Goal: Transaction & Acquisition: Obtain resource

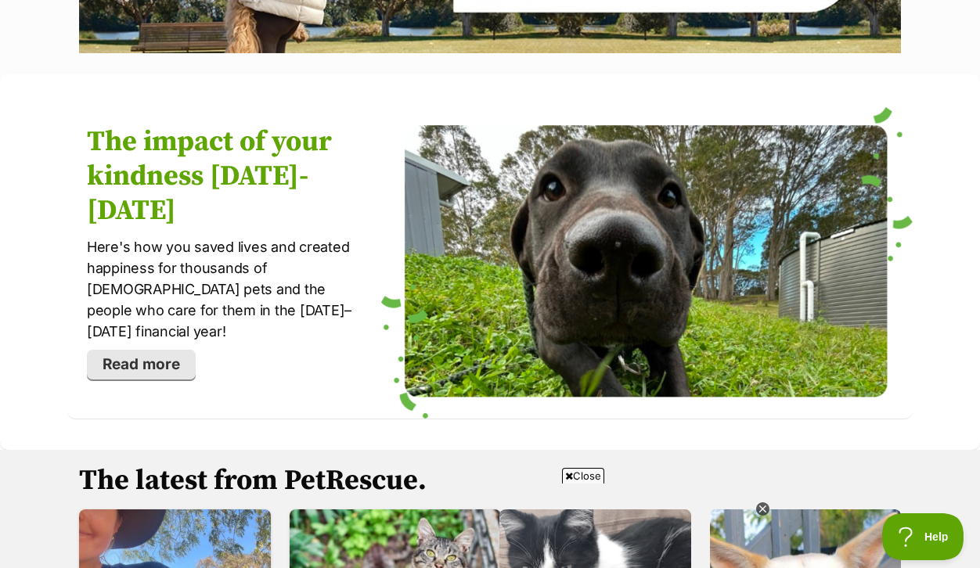
scroll to position [1934, 0]
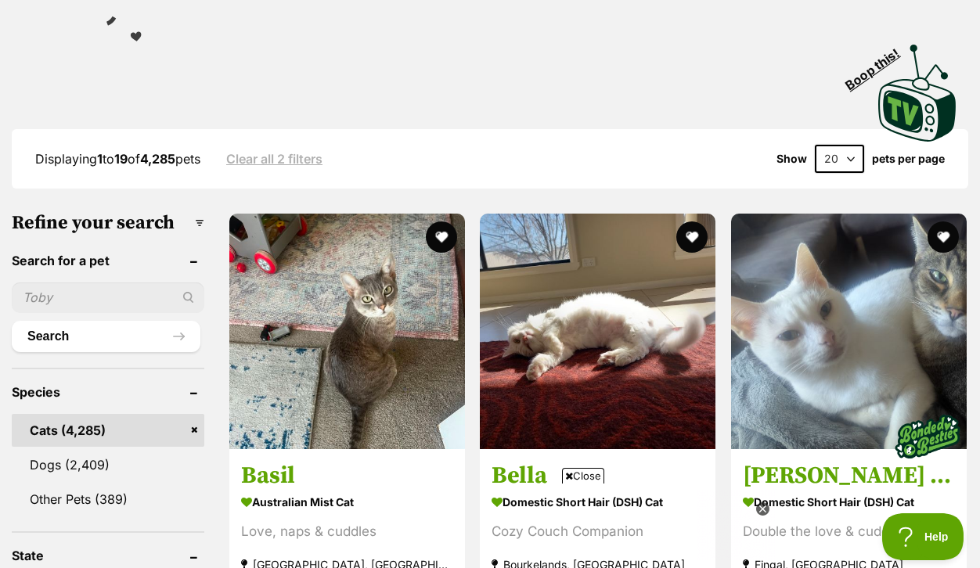
click at [94, 312] on input "text" at bounding box center [108, 298] width 193 height 30
type input "basil"
click at [69, 352] on button "Search" at bounding box center [106, 336] width 189 height 31
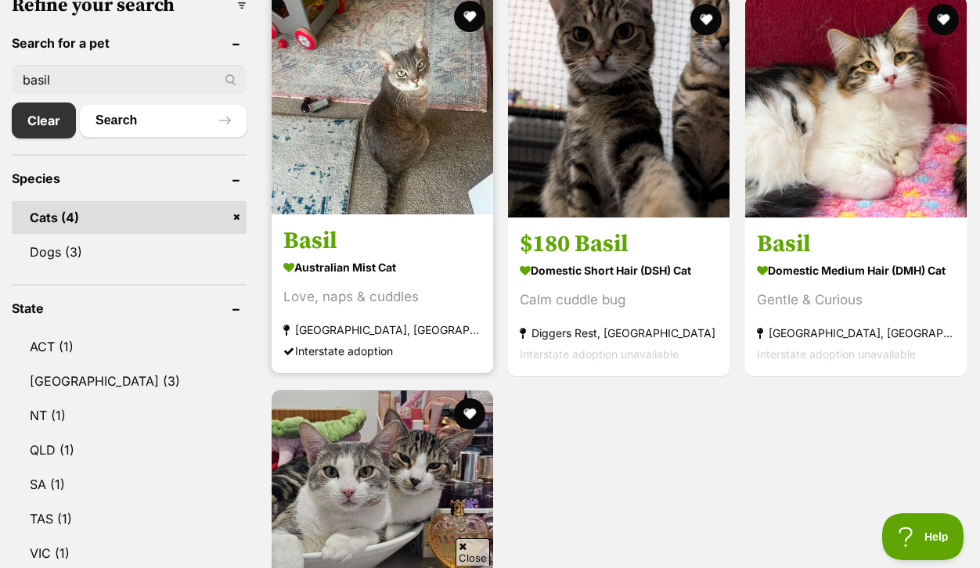
click at [383, 214] on img at bounding box center [382, 103] width 221 height 221
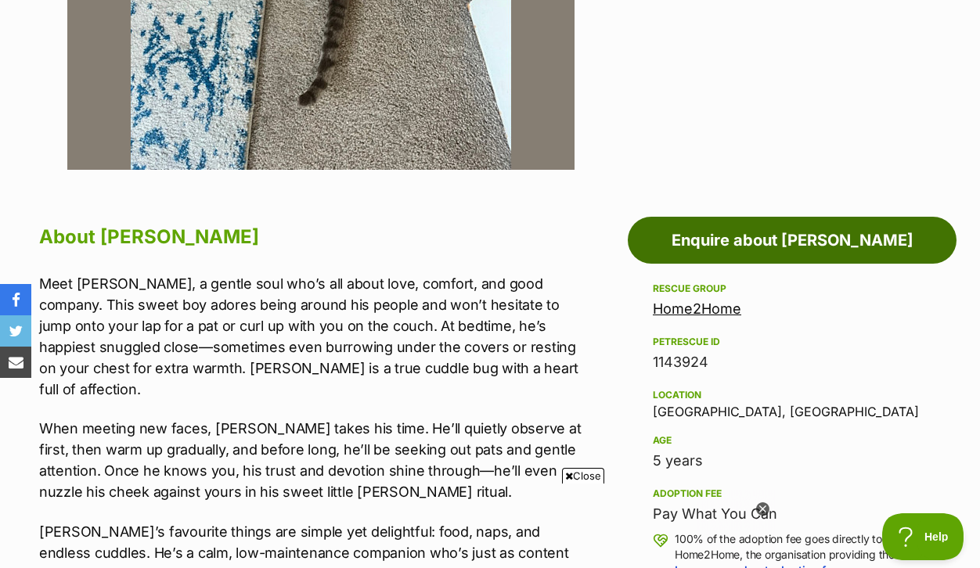
click at [766, 264] on link "Enquire about Basil" at bounding box center [792, 240] width 329 height 47
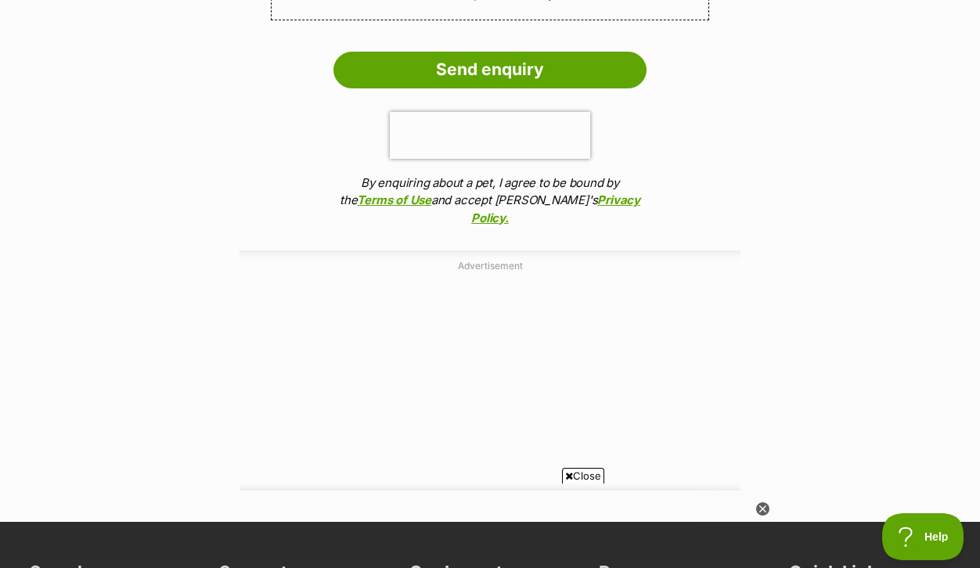
scroll to position [1851, 0]
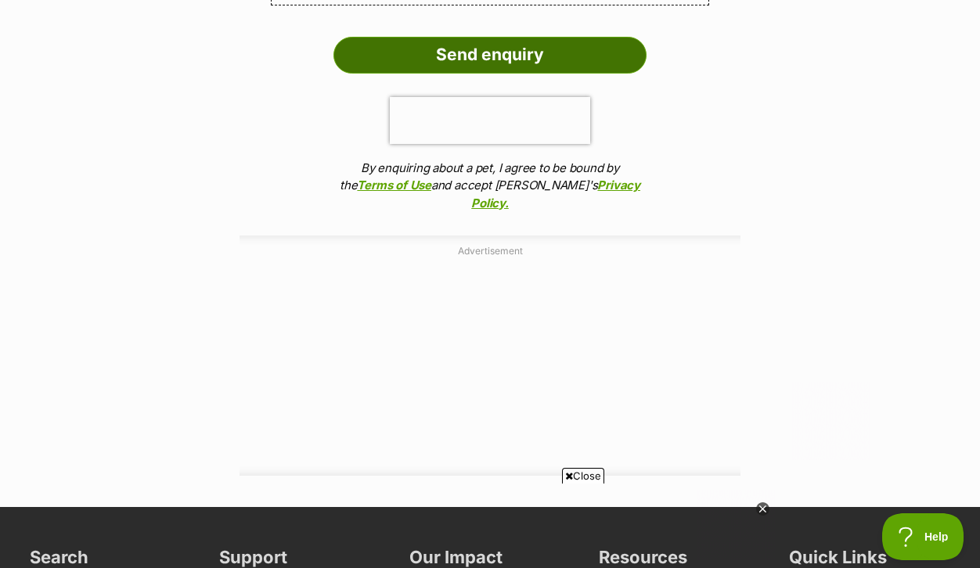
click at [475, 73] on input "Send enquiry" at bounding box center [489, 55] width 313 height 36
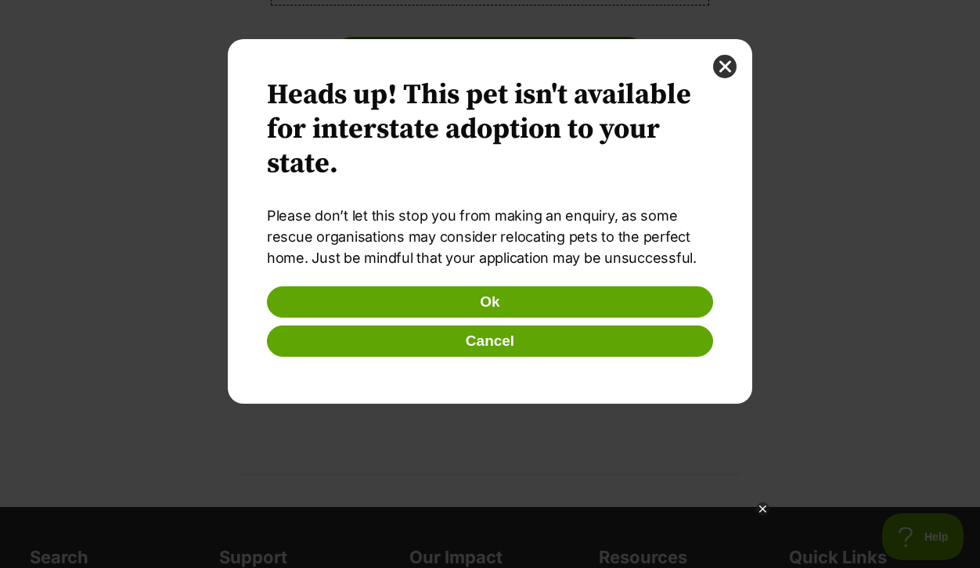
scroll to position [0, 0]
click at [726, 66] on button "close" at bounding box center [724, 66] width 23 height 23
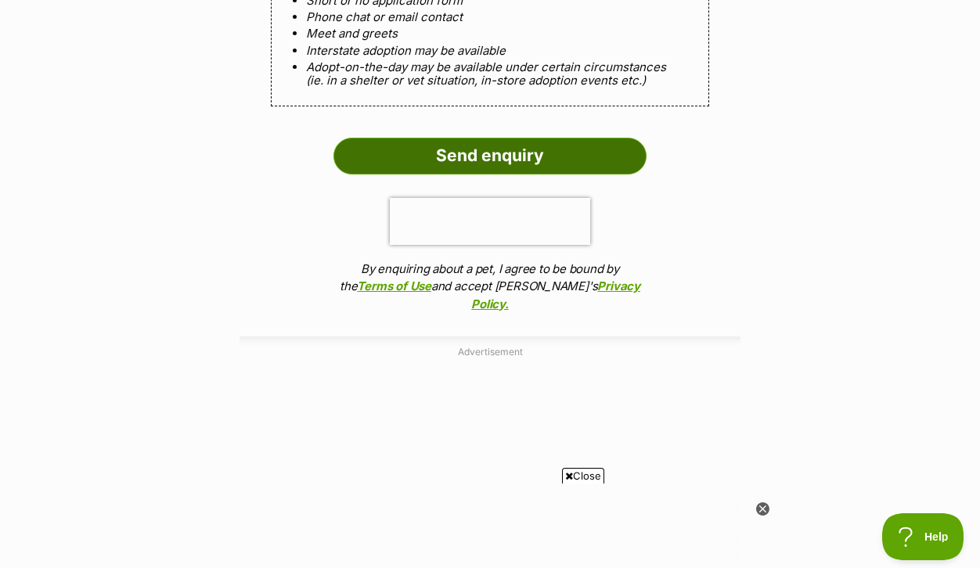
click at [488, 174] on input "Send enquiry" at bounding box center [489, 156] width 313 height 36
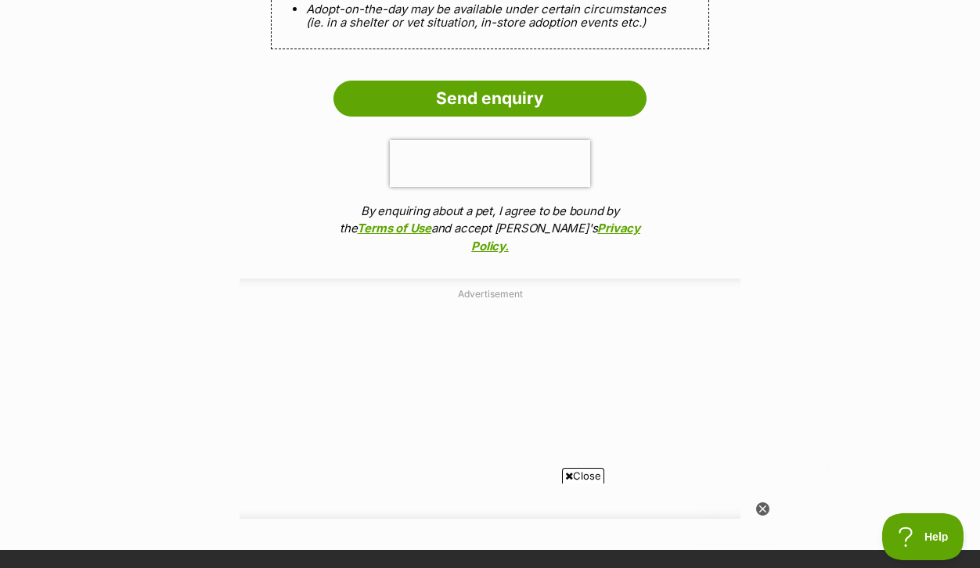
scroll to position [1943, 0]
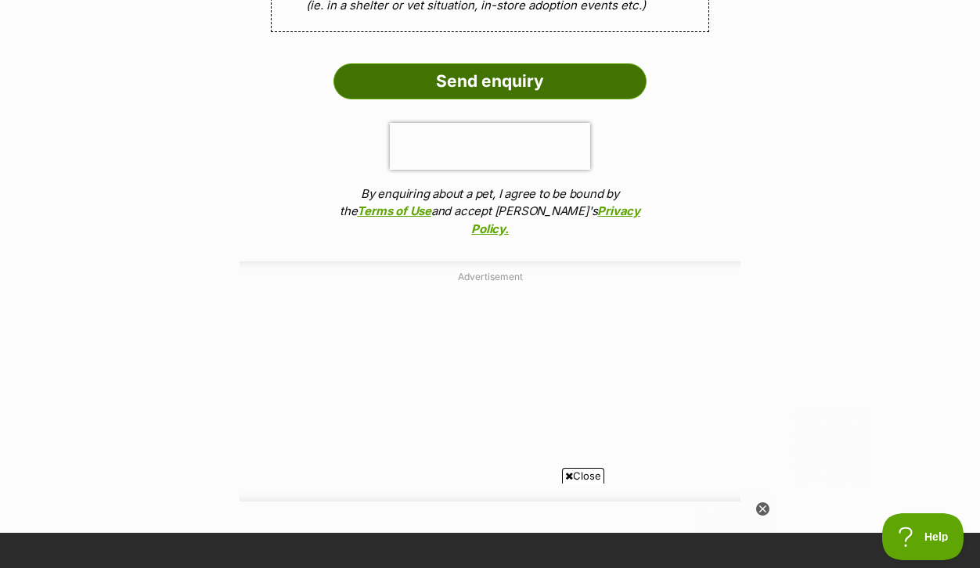
click at [483, 99] on input "Send enquiry" at bounding box center [489, 81] width 313 height 36
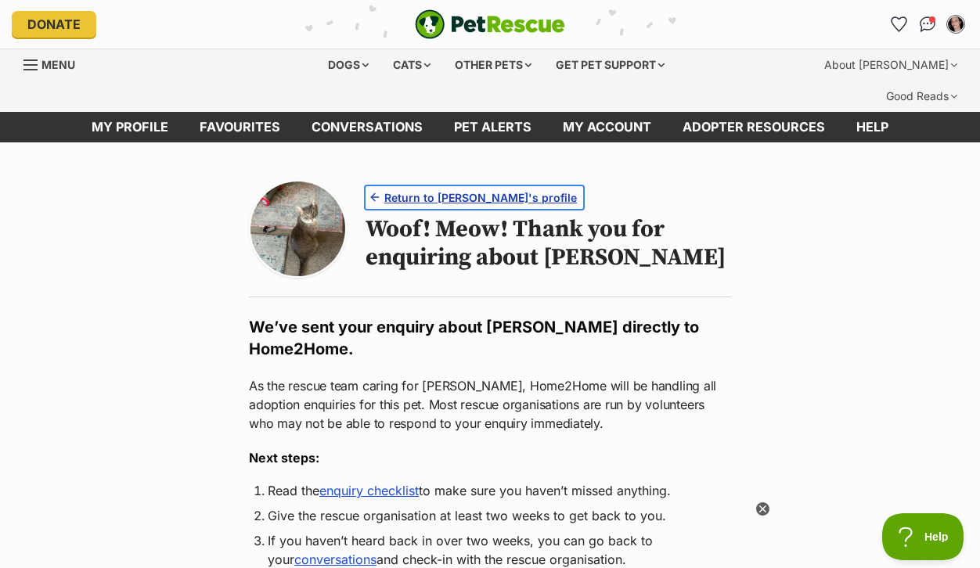
click at [460, 206] on span "Return to [PERSON_NAME]'s profile" at bounding box center [480, 197] width 193 height 16
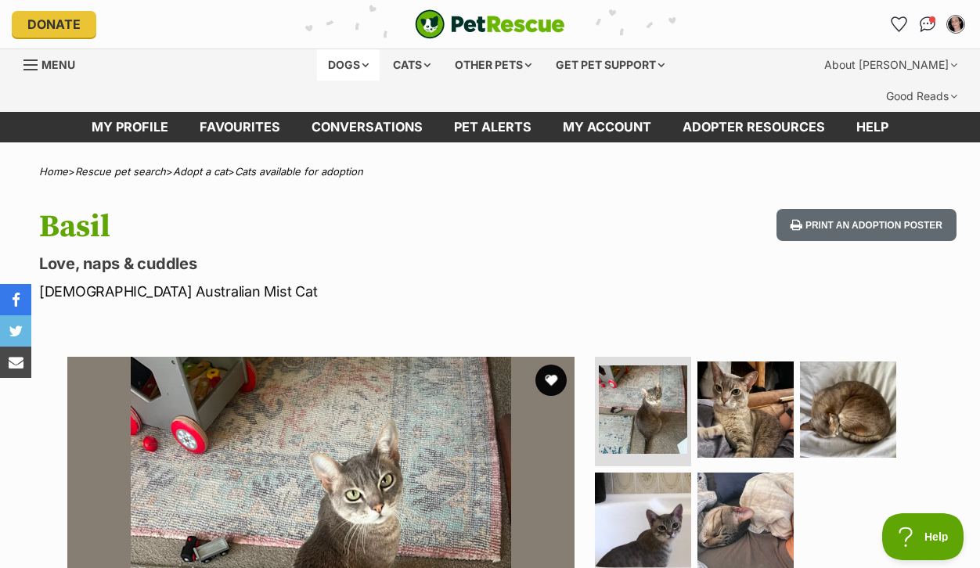
click at [329, 75] on div "Dogs" at bounding box center [348, 64] width 63 height 31
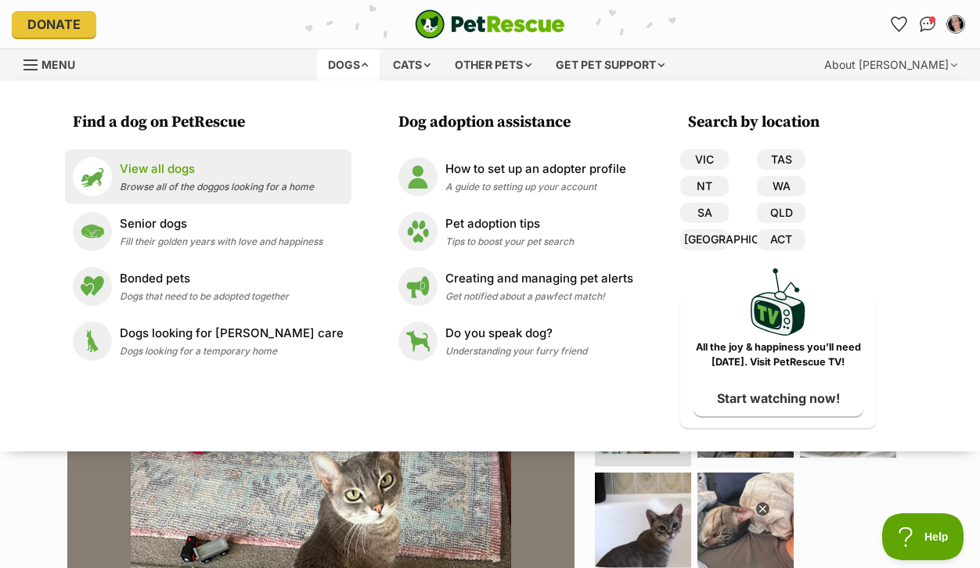
click at [143, 178] on p "View all dogs" at bounding box center [217, 169] width 194 height 18
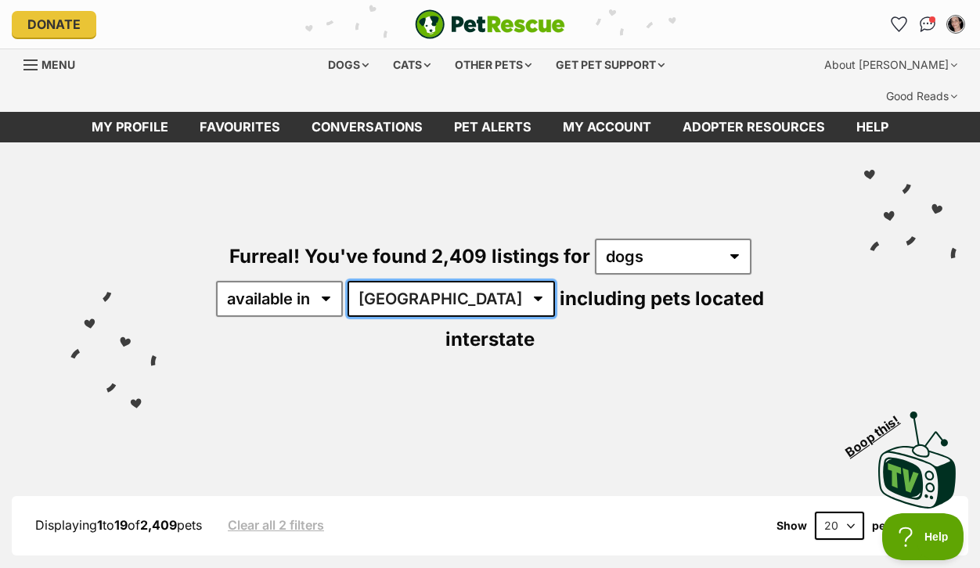
click at [555, 317] on select "Australia ACT NSW NT QLD SA TAS VIC WA" at bounding box center [451, 299] width 207 height 36
select select "VIC"
click at [548, 304] on select "Australia ACT NSW NT QLD SA TAS VIC WA" at bounding box center [451, 299] width 207 height 36
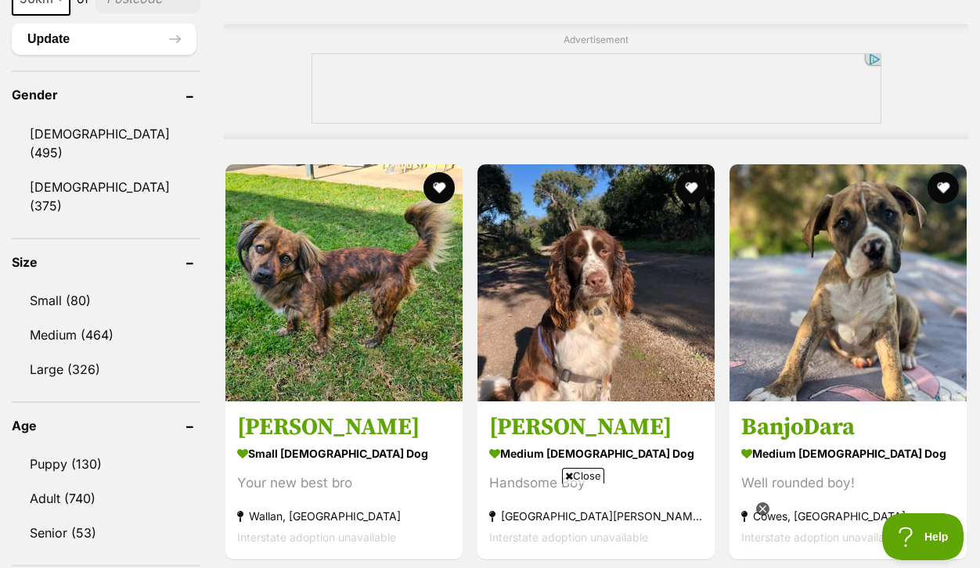
scroll to position [1417, 0]
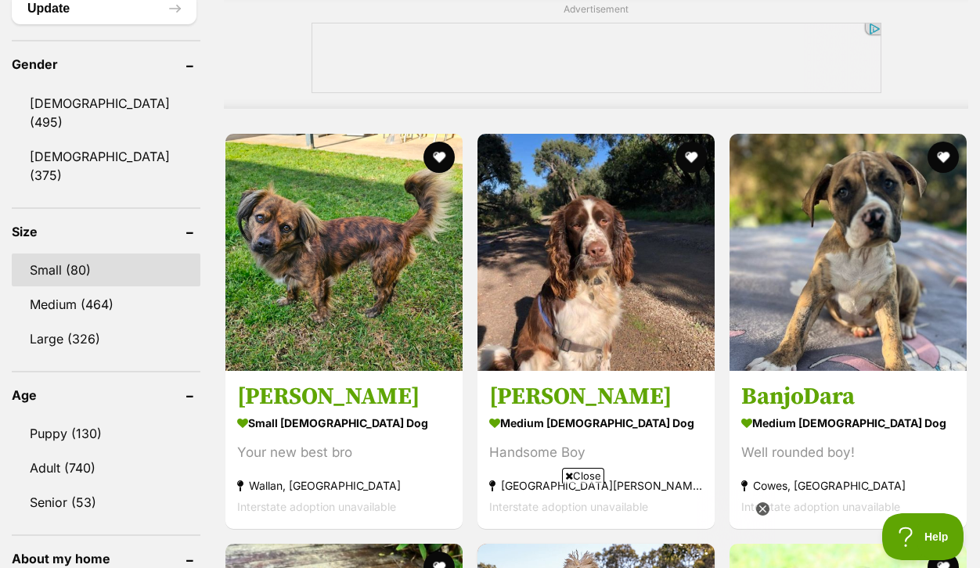
click at [77, 286] on link "Small (80)" at bounding box center [106, 270] width 189 height 33
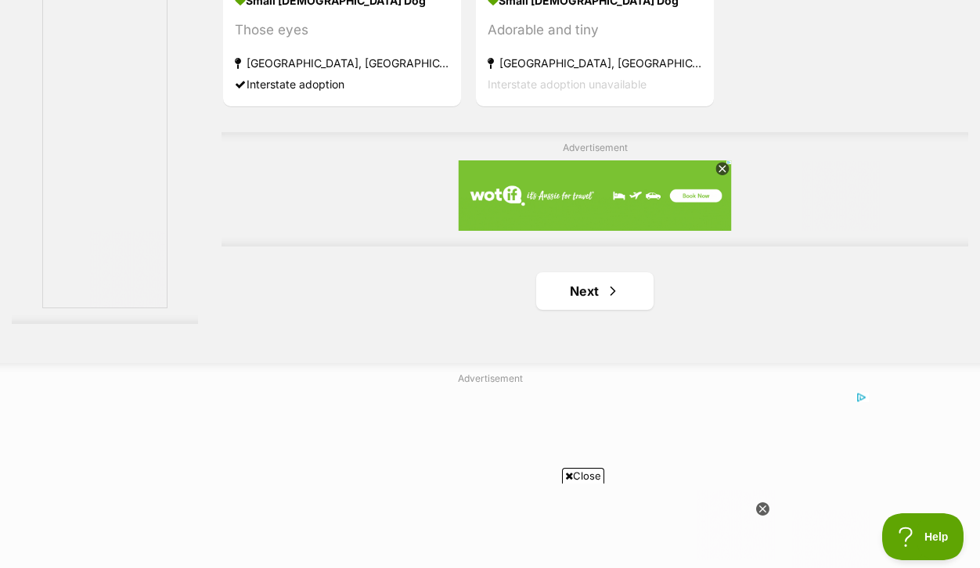
scroll to position [3638, 0]
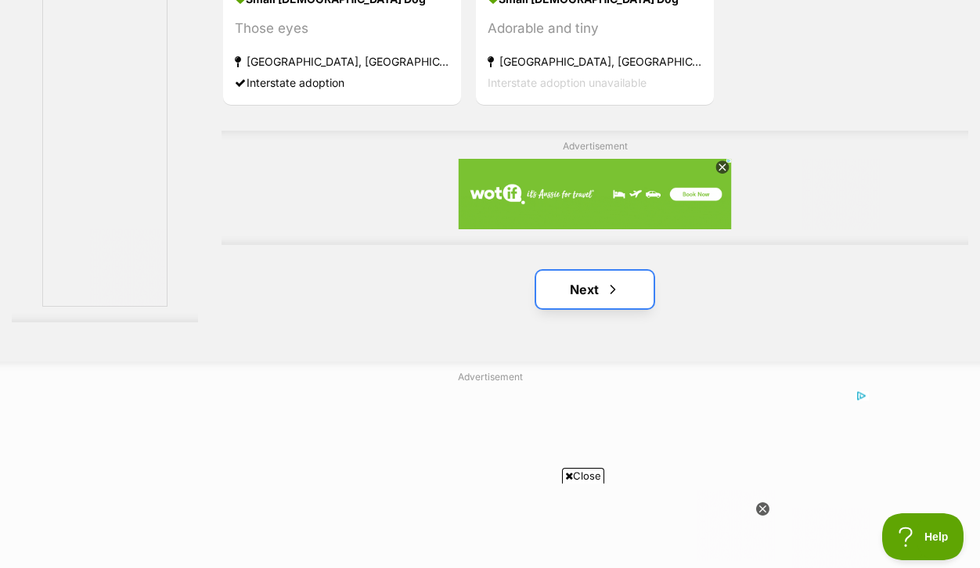
click at [592, 308] on link "Next" at bounding box center [594, 290] width 117 height 38
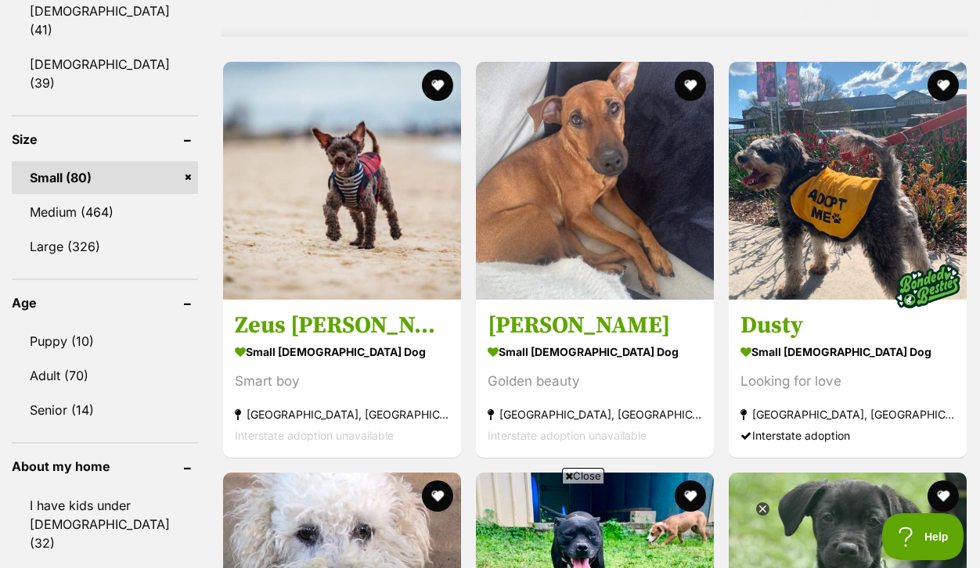
scroll to position [1492, 0]
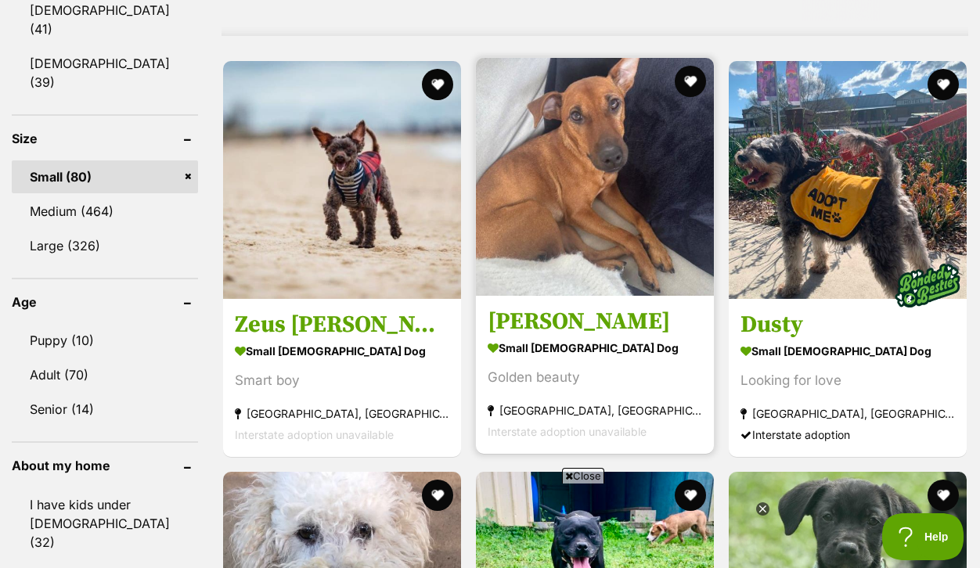
click at [585, 337] on h3 "[PERSON_NAME]" at bounding box center [595, 322] width 214 height 30
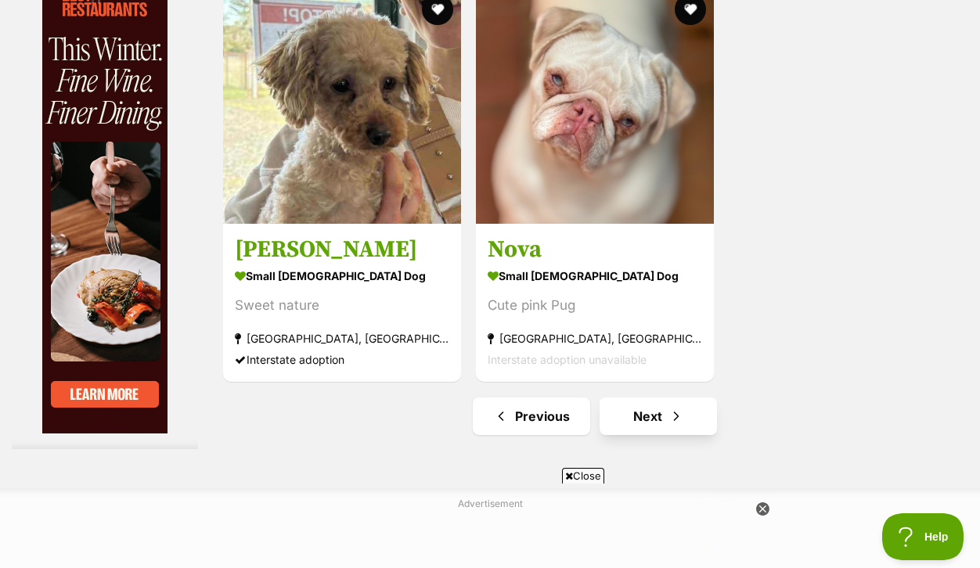
scroll to position [3502, 0]
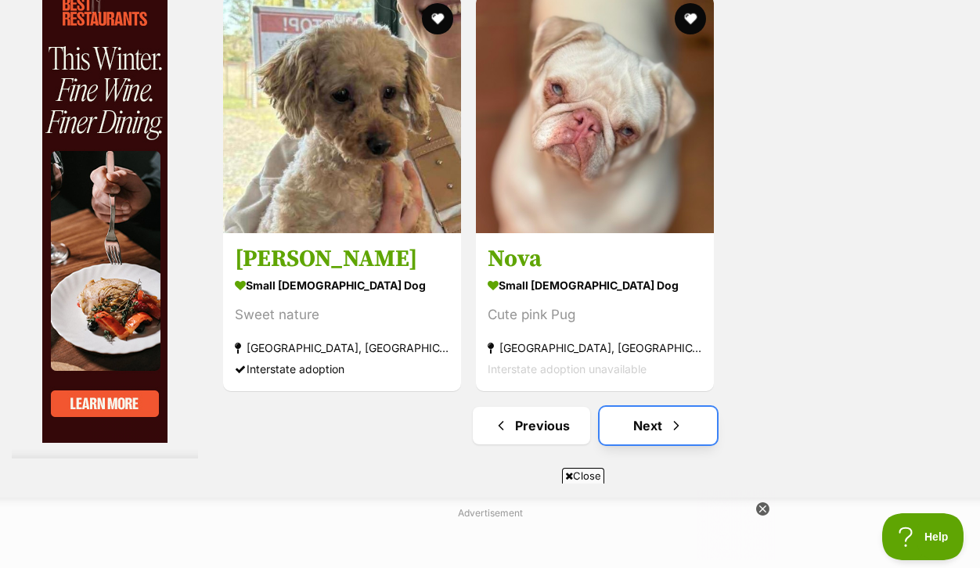
click at [666, 436] on link "Next" at bounding box center [658, 426] width 117 height 38
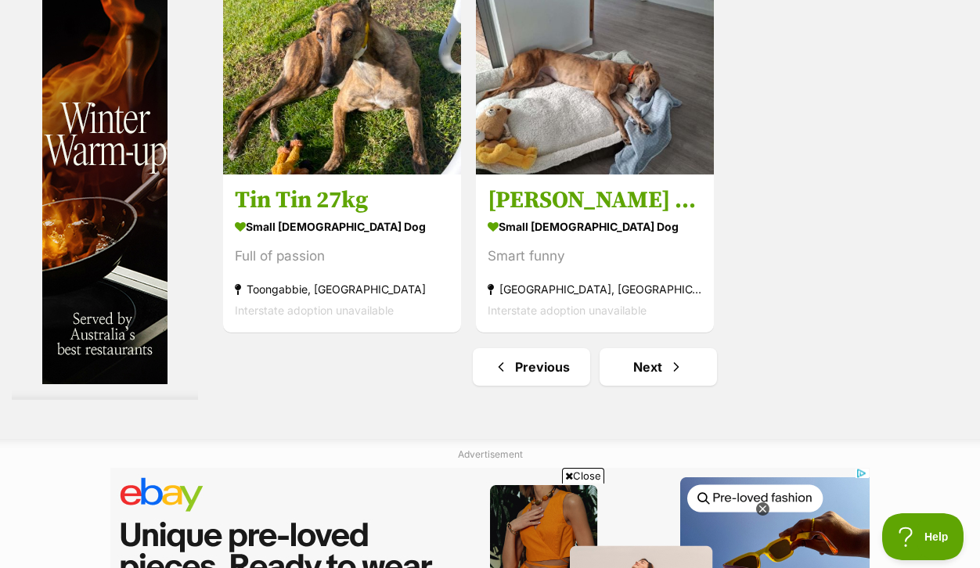
scroll to position [3711, 0]
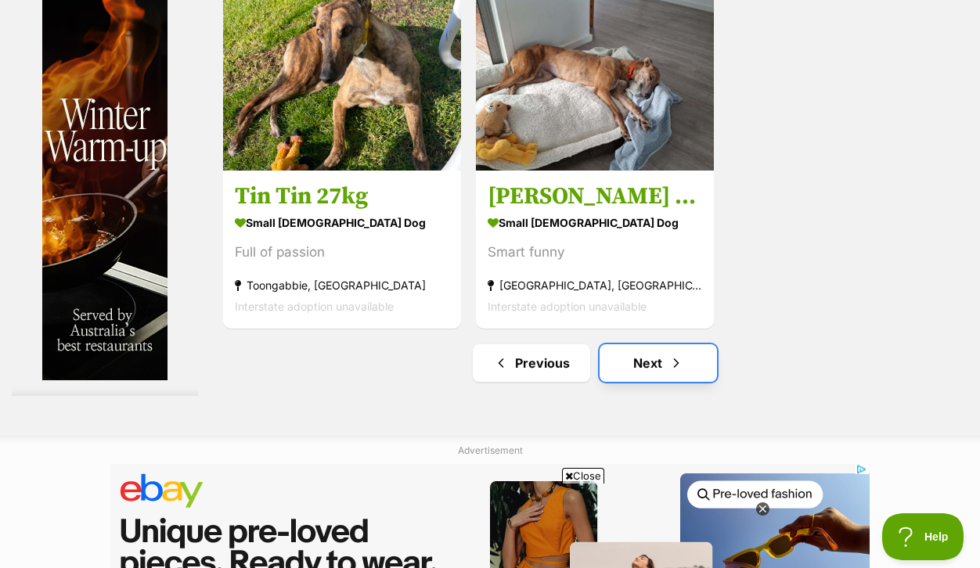
click at [664, 379] on link "Next" at bounding box center [658, 363] width 117 height 38
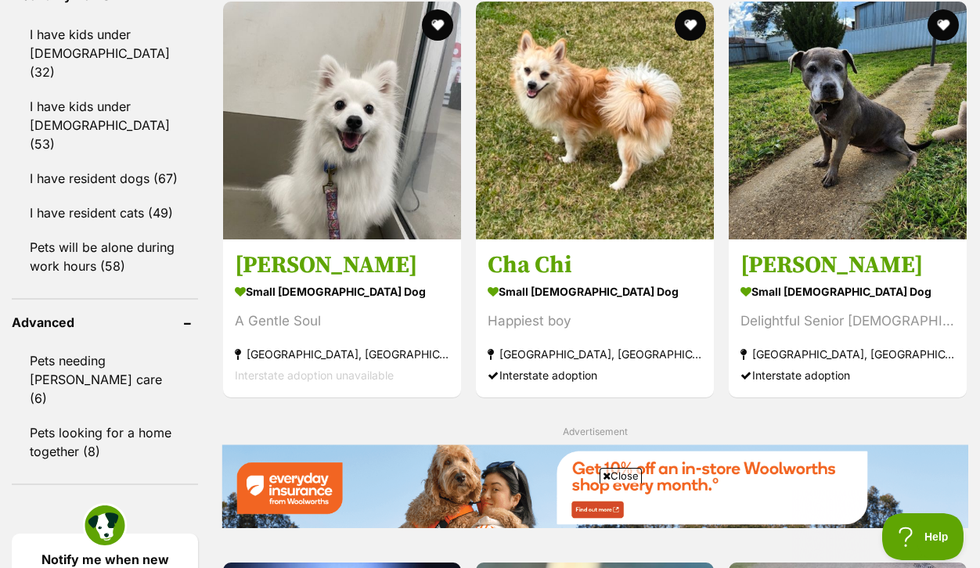
scroll to position [1963, 0]
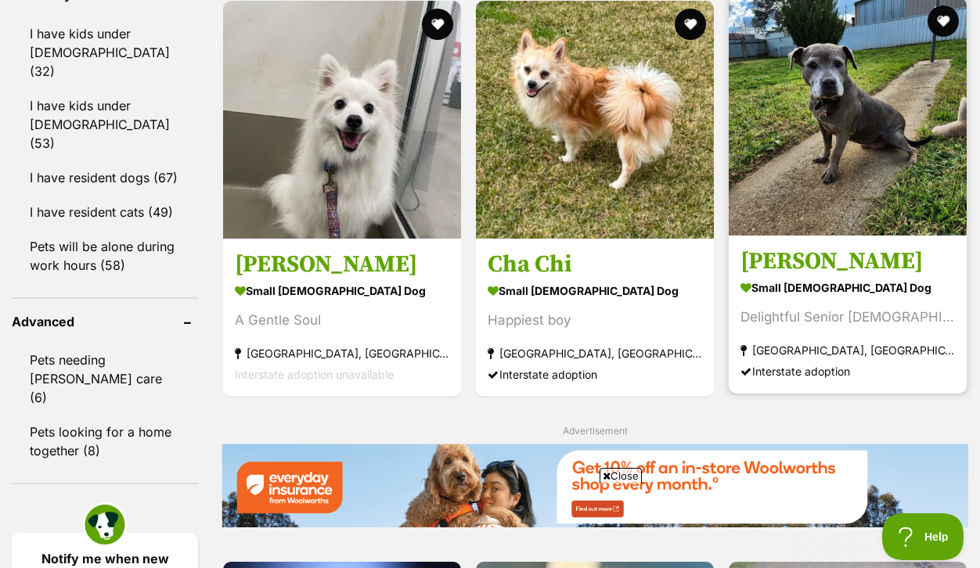
click at [816, 299] on strong "small [DEMOGRAPHIC_DATA] Dog" at bounding box center [847, 287] width 214 height 23
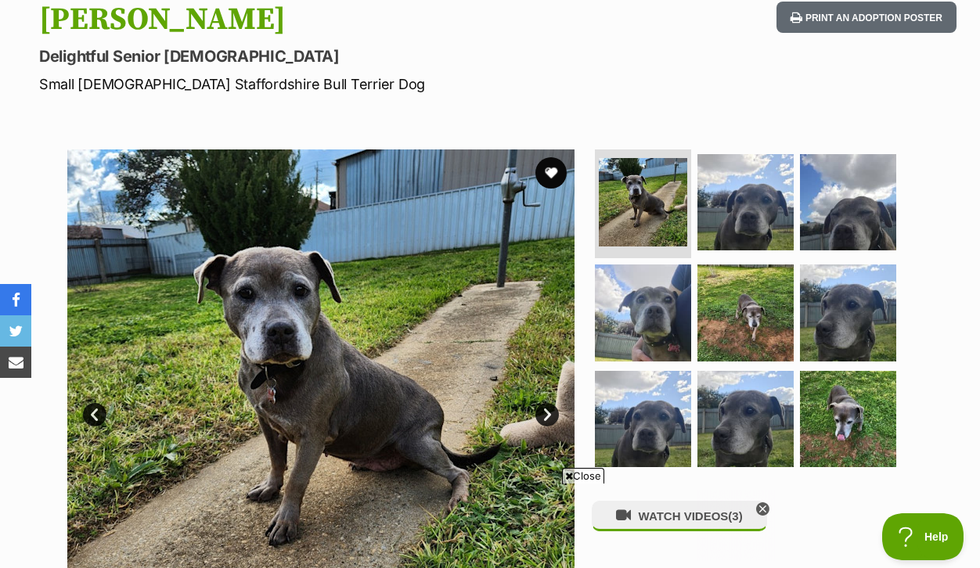
scroll to position [207, 0]
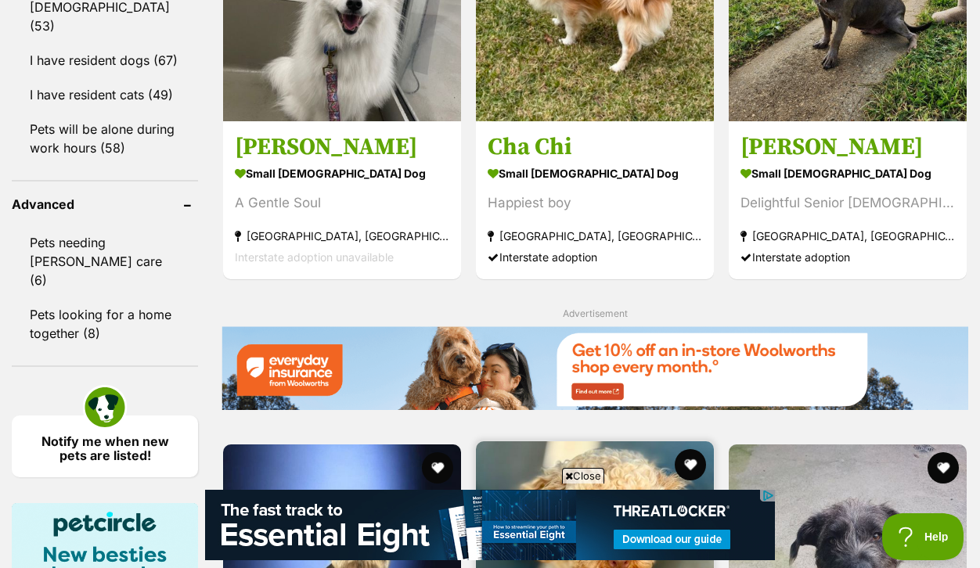
click at [621, 441] on img at bounding box center [595, 560] width 238 height 238
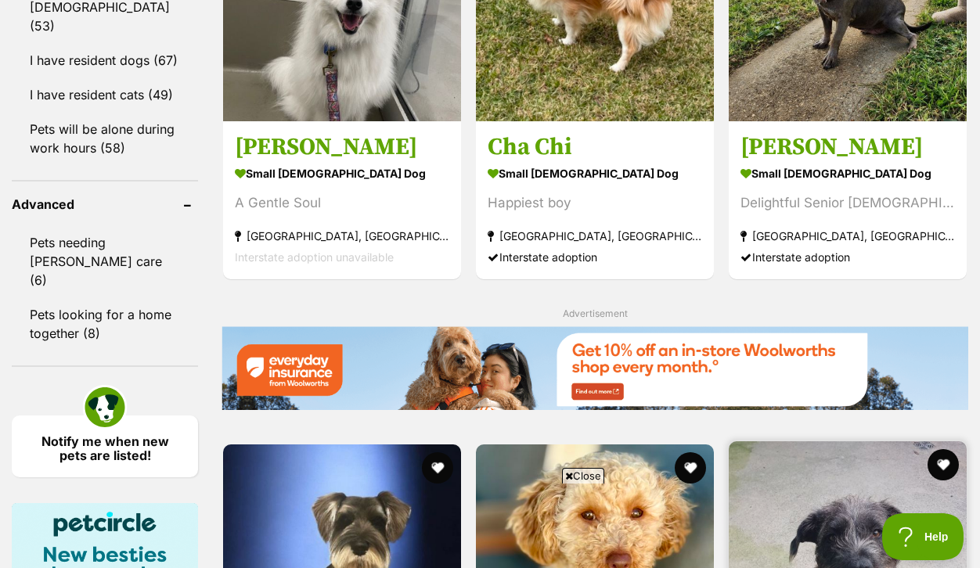
click at [859, 441] on img at bounding box center [848, 560] width 238 height 238
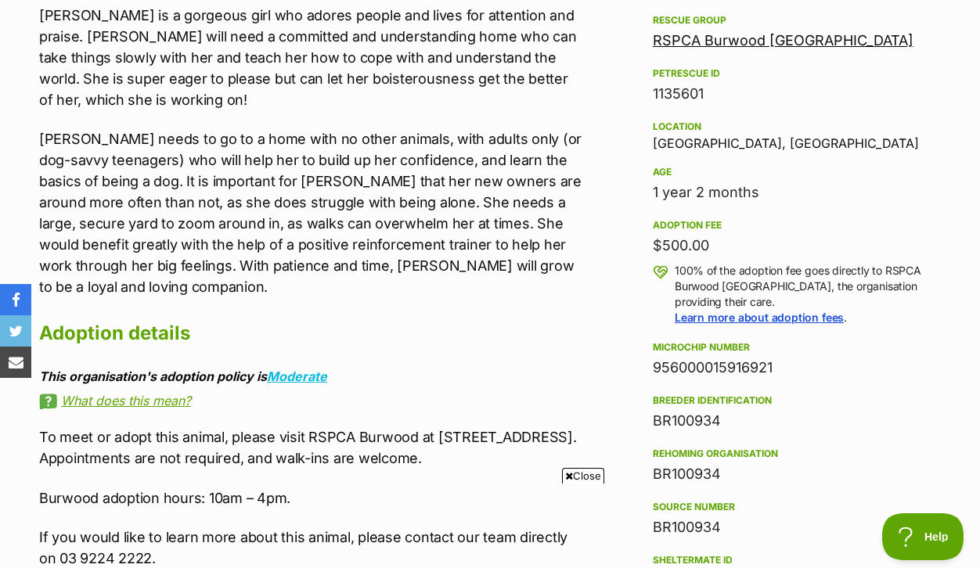
scroll to position [963, 0]
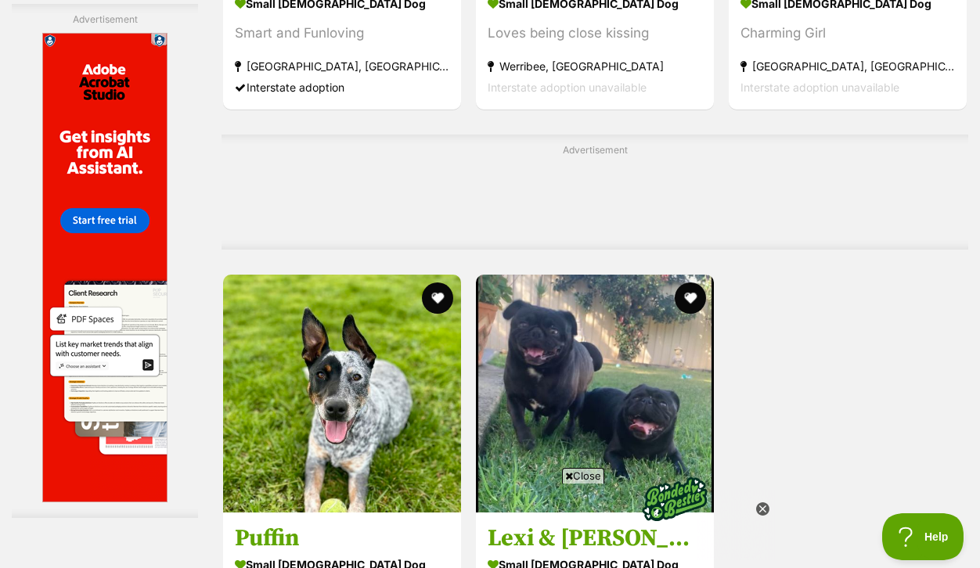
scroll to position [3281, 0]
